Goal: Task Accomplishment & Management: Manage account settings

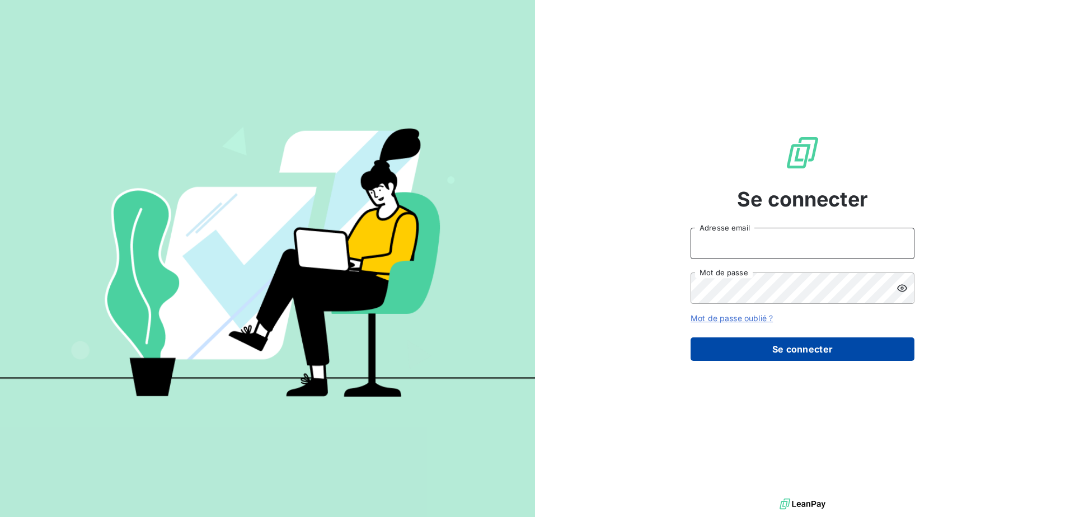
type input "[EMAIL_ADDRESS][DOMAIN_NAME]"
click at [805, 344] on button "Se connecter" at bounding box center [802, 349] width 224 height 24
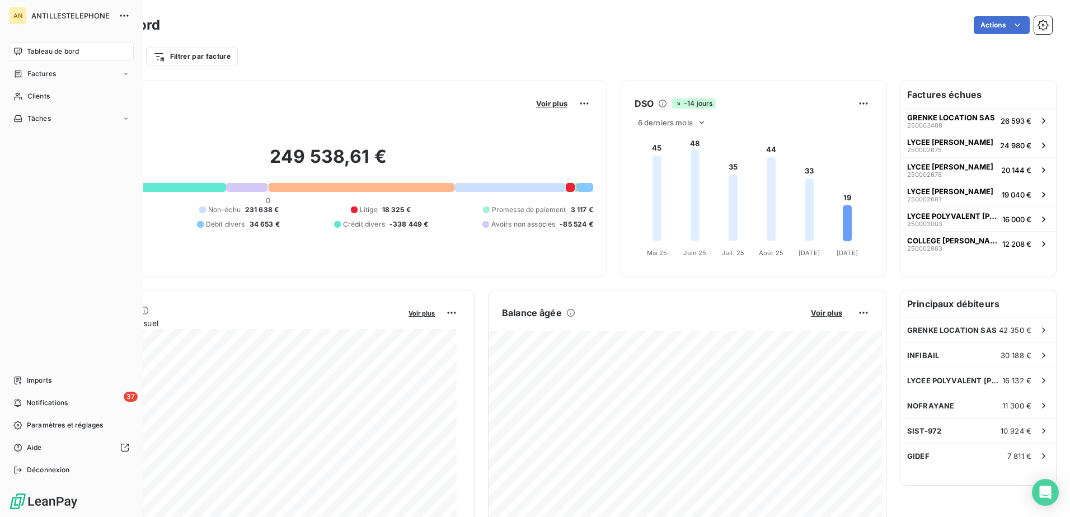
click at [8, 97] on div "AN ANTILLESTELEPHONE Tableau de bord Factures Clients Tâches Imports 37 Notific…" at bounding box center [71, 258] width 143 height 517
click at [17, 97] on icon at bounding box center [18, 96] width 8 height 7
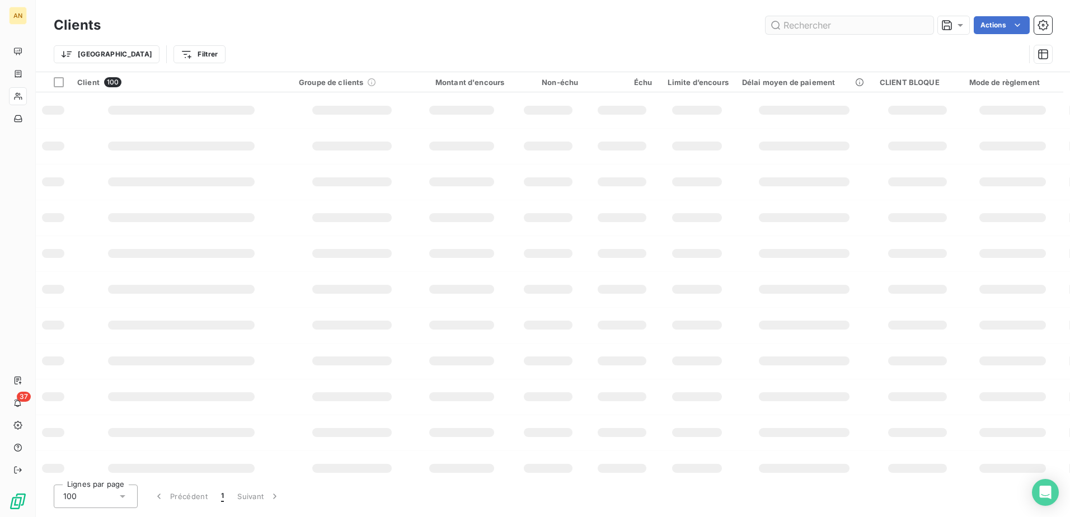
click at [800, 26] on input "text" at bounding box center [849, 25] width 168 height 18
type input "SDCM"
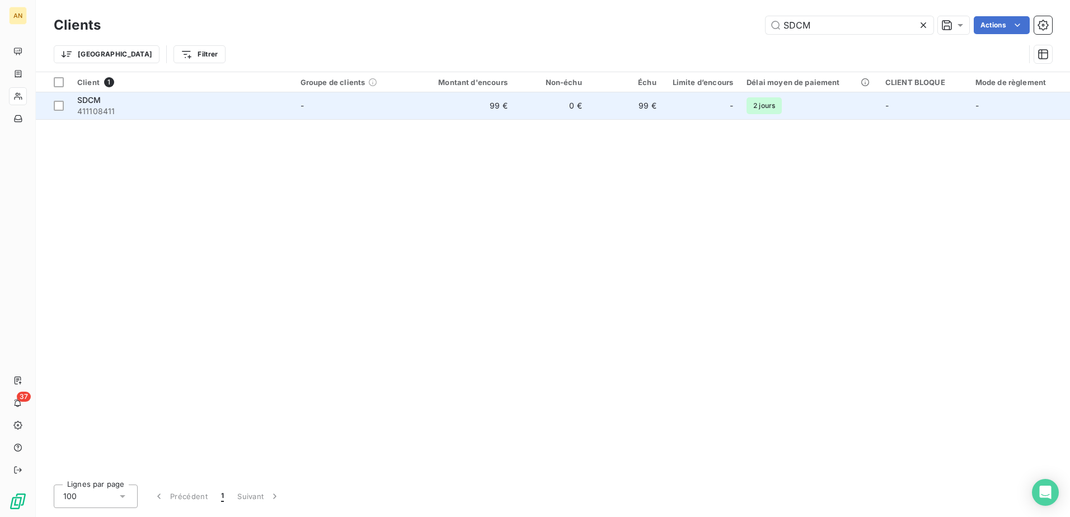
click at [471, 113] on td "99 €" at bounding box center [465, 105] width 100 height 27
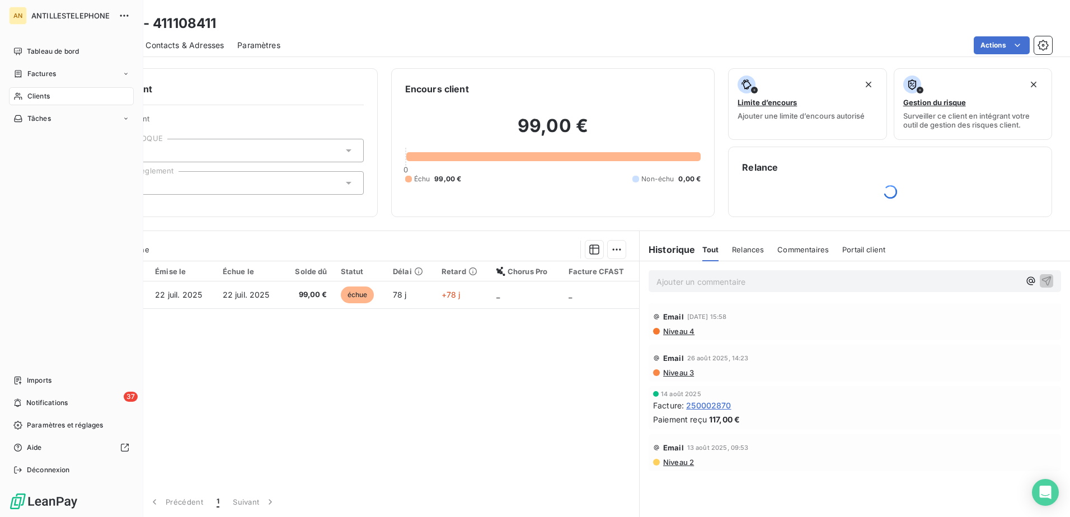
click at [26, 96] on div "Clients" at bounding box center [71, 96] width 125 height 18
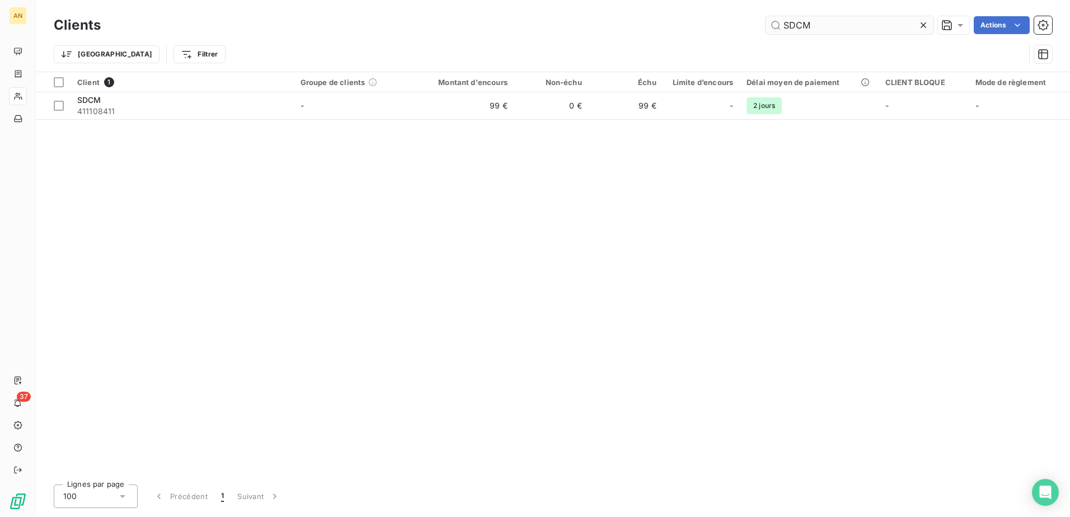
click at [819, 22] on input "SDCM" at bounding box center [849, 25] width 168 height 18
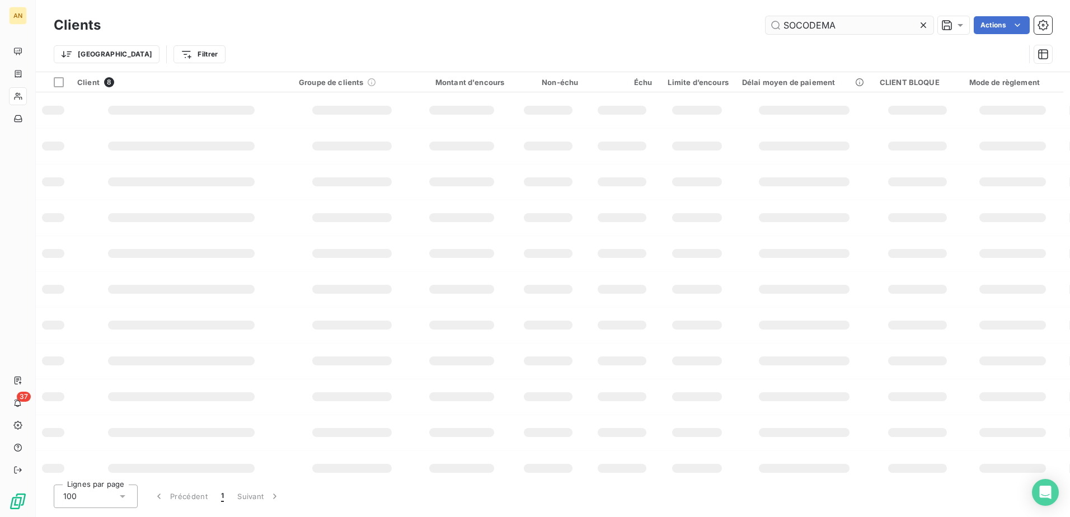
type input "SOCODEMA"
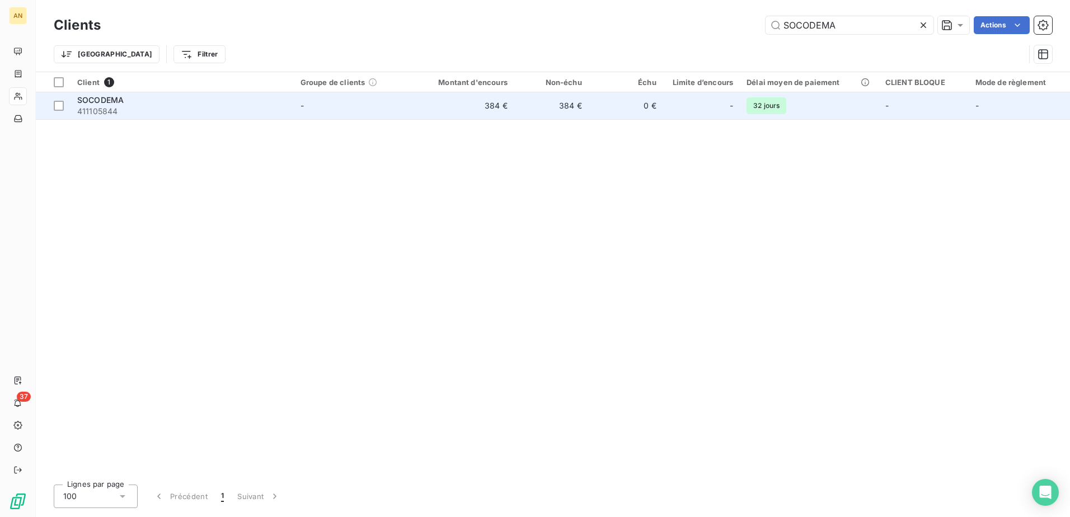
click at [514, 107] on td "384 €" at bounding box center [465, 105] width 100 height 27
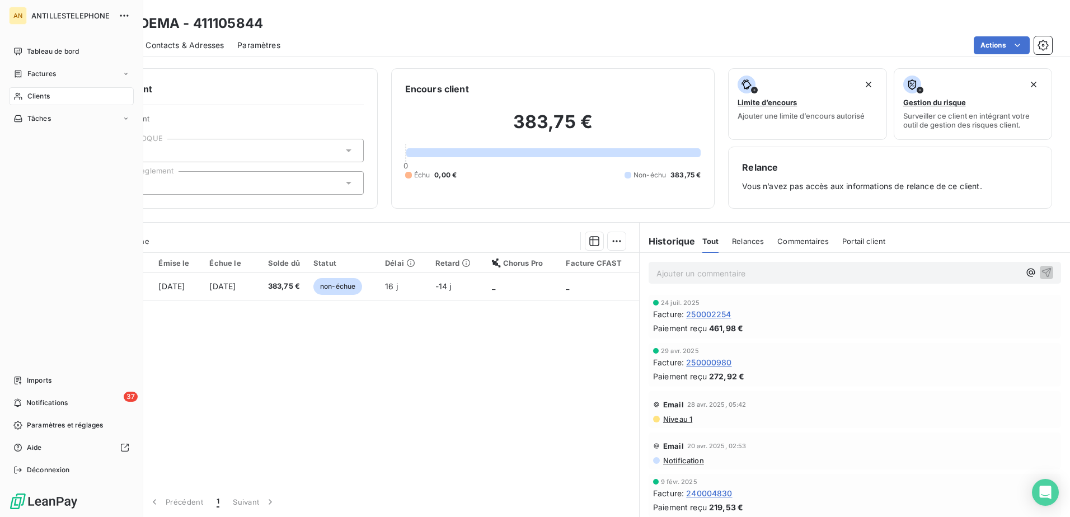
click at [27, 95] on span "Clients" at bounding box center [38, 96] width 22 height 10
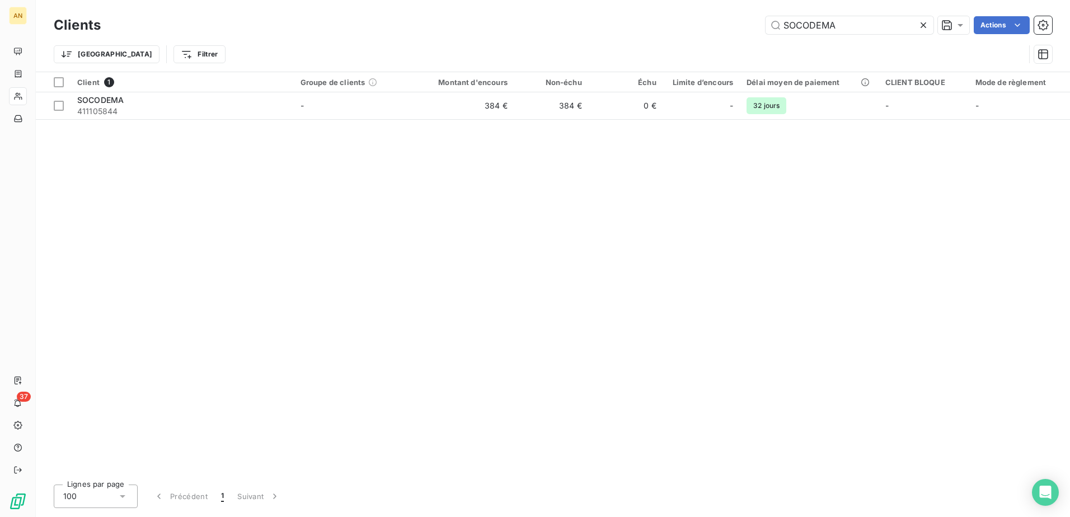
drag, startPoint x: 839, startPoint y: 22, endPoint x: 759, endPoint y: 30, distance: 80.9
click at [759, 30] on div "SOCODEMA Actions" at bounding box center [583, 25] width 938 height 18
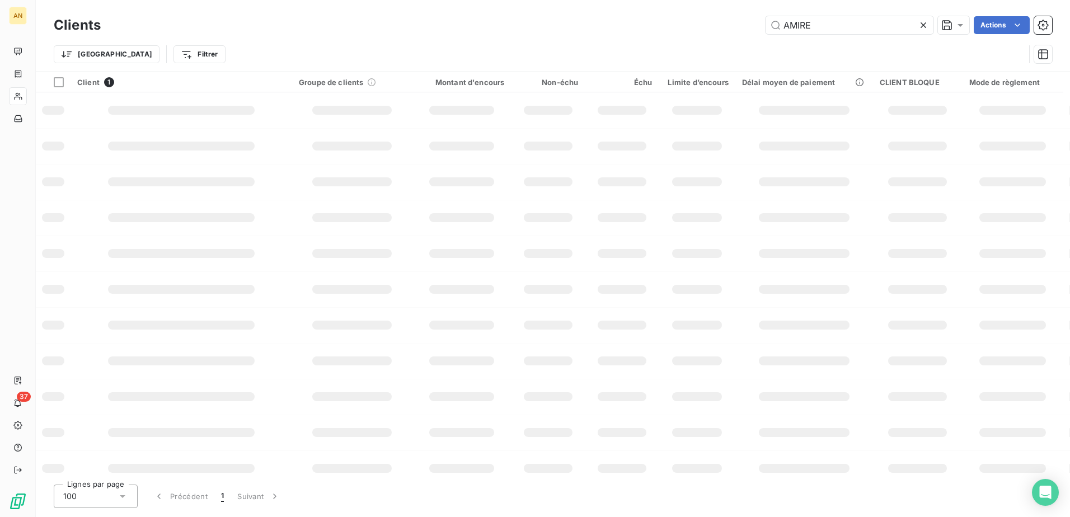
type input "AMIRE"
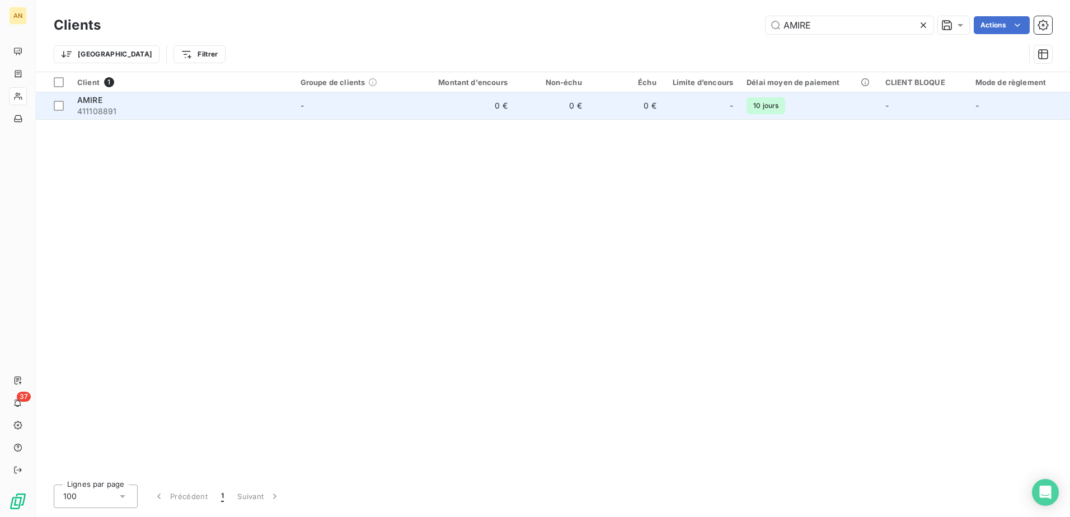
click at [684, 102] on div "-" at bounding box center [701, 106] width 63 height 18
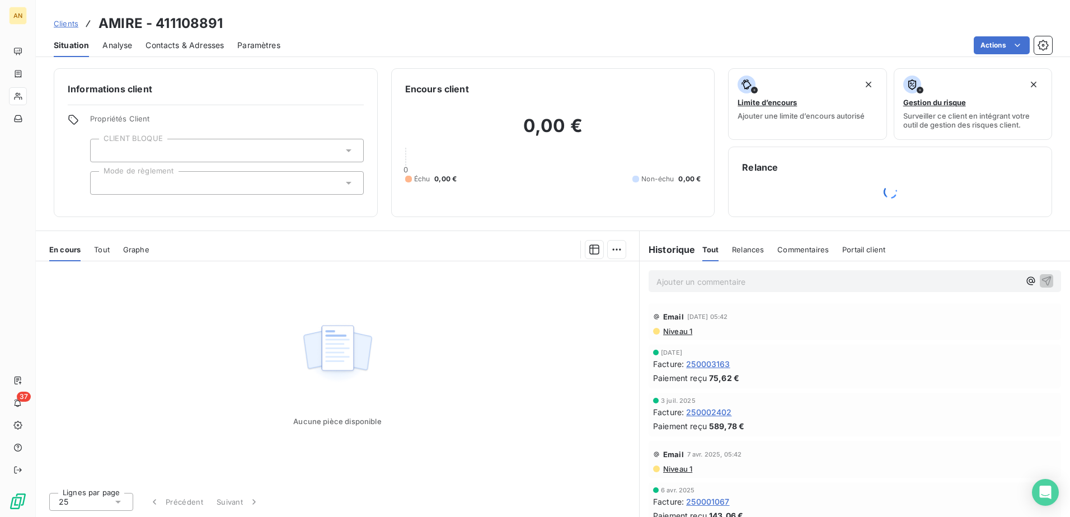
drag, startPoint x: 365, startPoint y: 220, endPoint x: 358, endPoint y: 226, distance: 9.1
click at [365, 220] on div "Informations client Propriétés Client CLIENT BLOQUE Mode de règlement Encours c…" at bounding box center [553, 289] width 1034 height 455
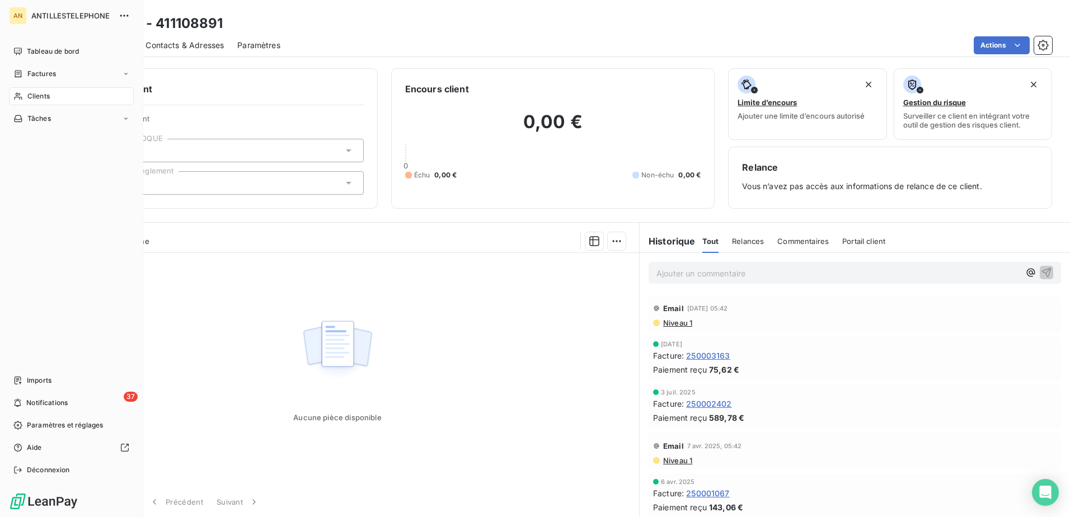
click at [29, 100] on span "Clients" at bounding box center [38, 96] width 22 height 10
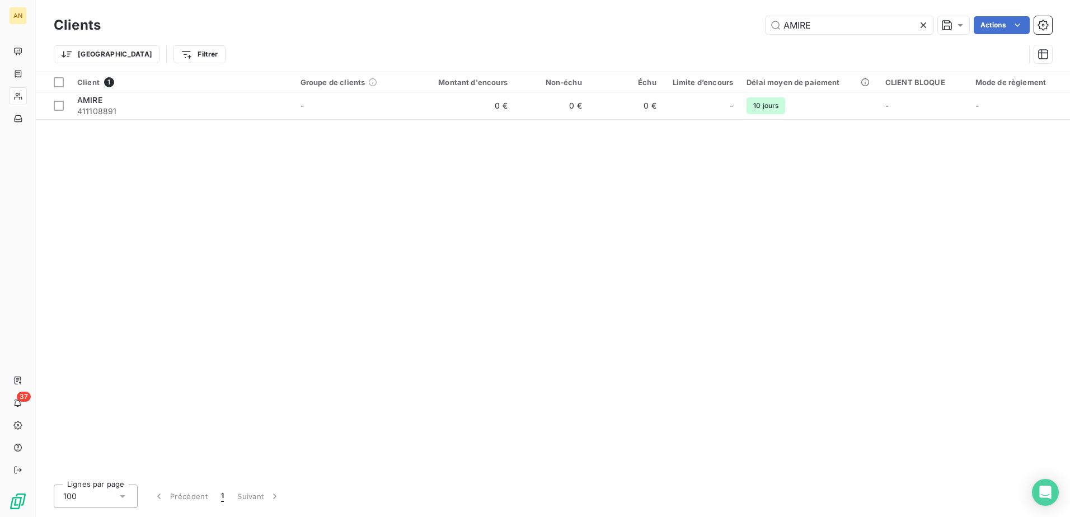
drag, startPoint x: 839, startPoint y: 30, endPoint x: 702, endPoint y: 39, distance: 137.4
click at [702, 39] on div "Clients AMIRE Actions Trier Filtrer" at bounding box center [553, 42] width 998 height 58
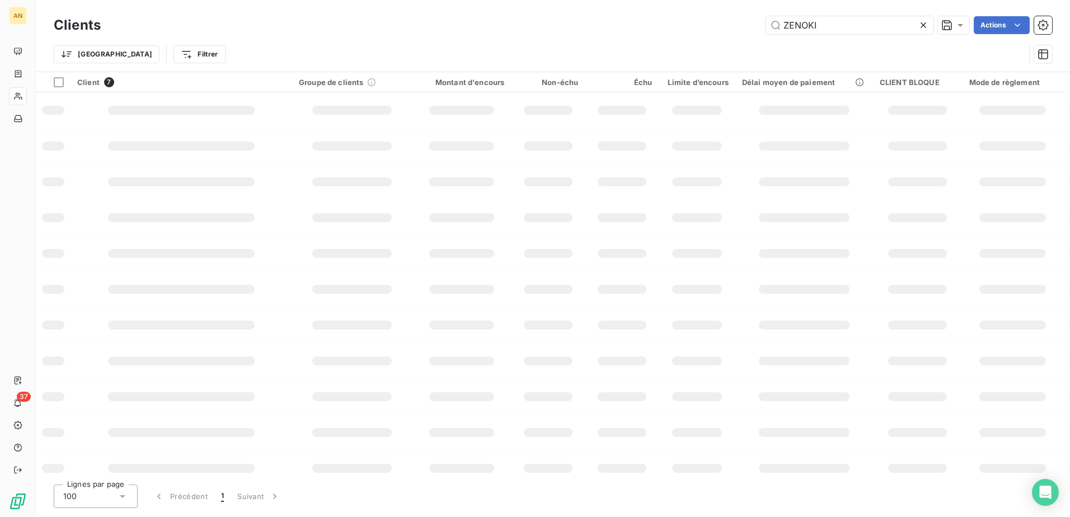
type input "ZENOKI"
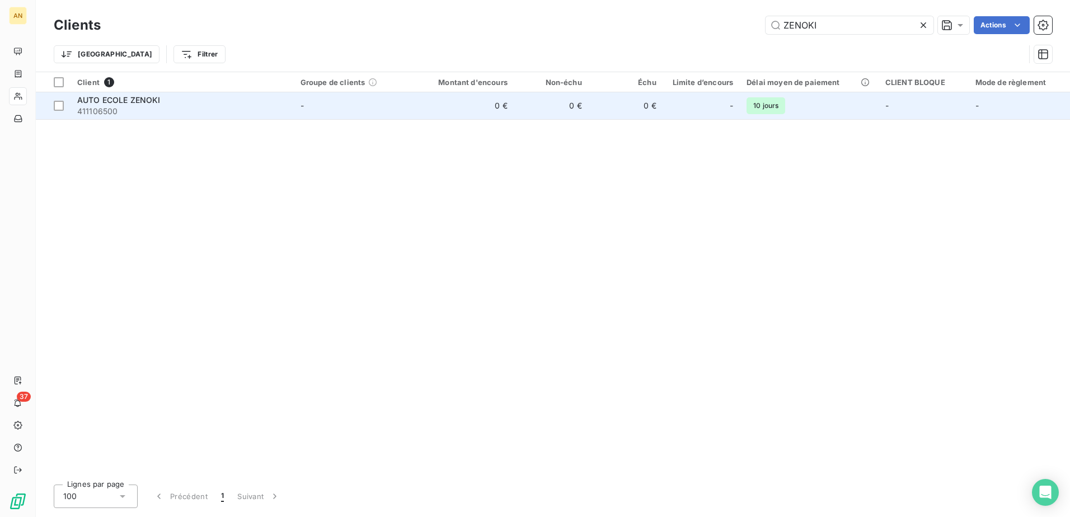
click at [612, 112] on td "0 €" at bounding box center [626, 105] width 74 height 27
